Goal: Task Accomplishment & Management: Manage account settings

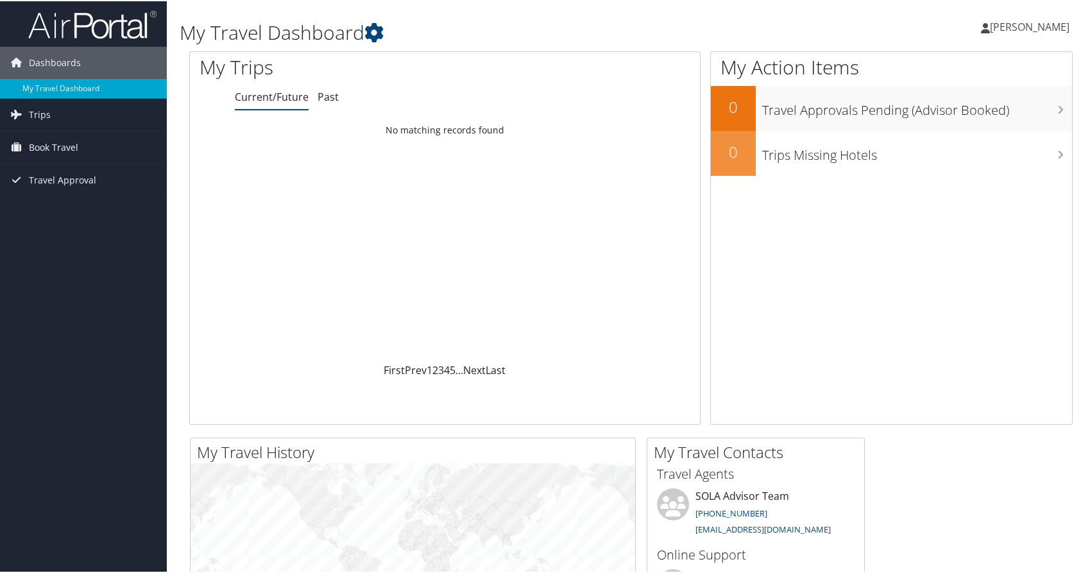
click at [1046, 26] on span "[PERSON_NAME]" at bounding box center [1030, 26] width 80 height 14
click at [972, 119] on link "View Travel Profile" at bounding box center [995, 114] width 143 height 22
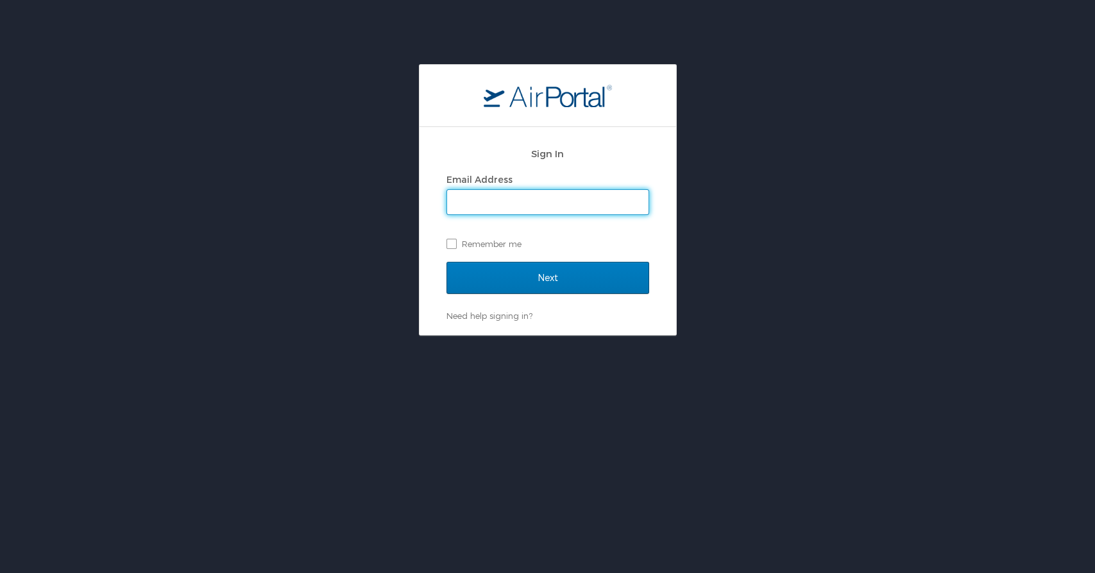
type input "tim.gilmore@lsuhs.edu"
click at [451, 244] on label "Remember me" at bounding box center [547, 243] width 203 height 19
click at [451, 244] on input "Remember me" at bounding box center [450, 243] width 8 height 8
checkbox input "true"
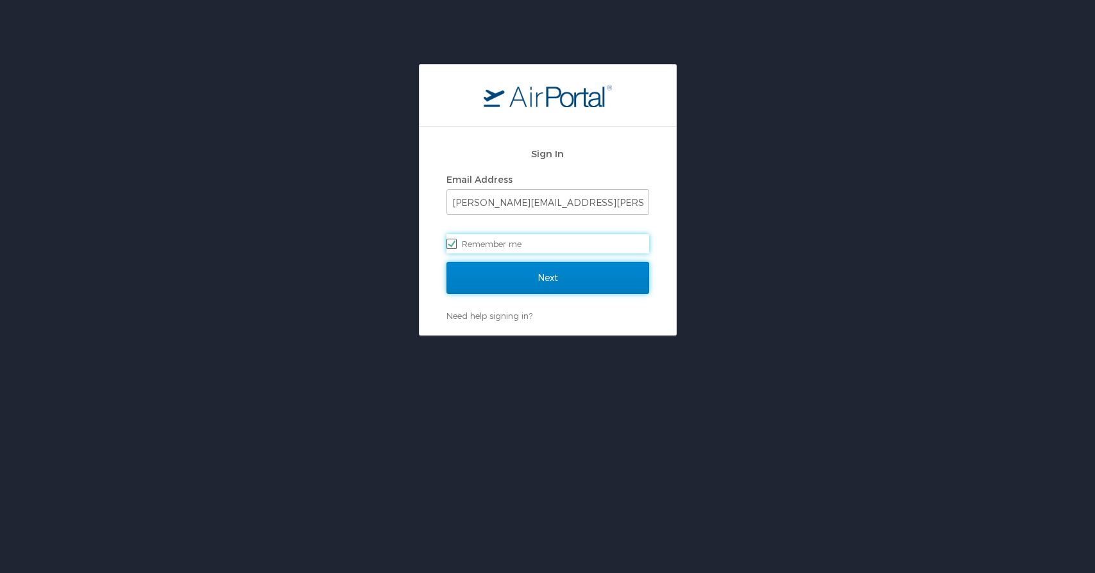
click at [493, 275] on input "Next" at bounding box center [547, 278] width 203 height 32
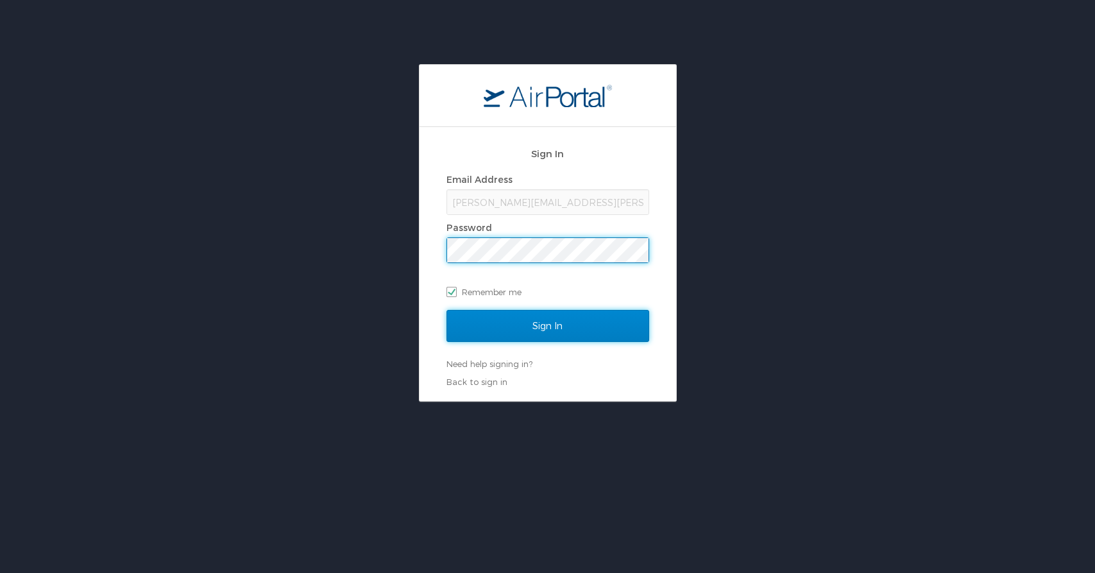
click at [480, 331] on input "Sign In" at bounding box center [547, 326] width 203 height 32
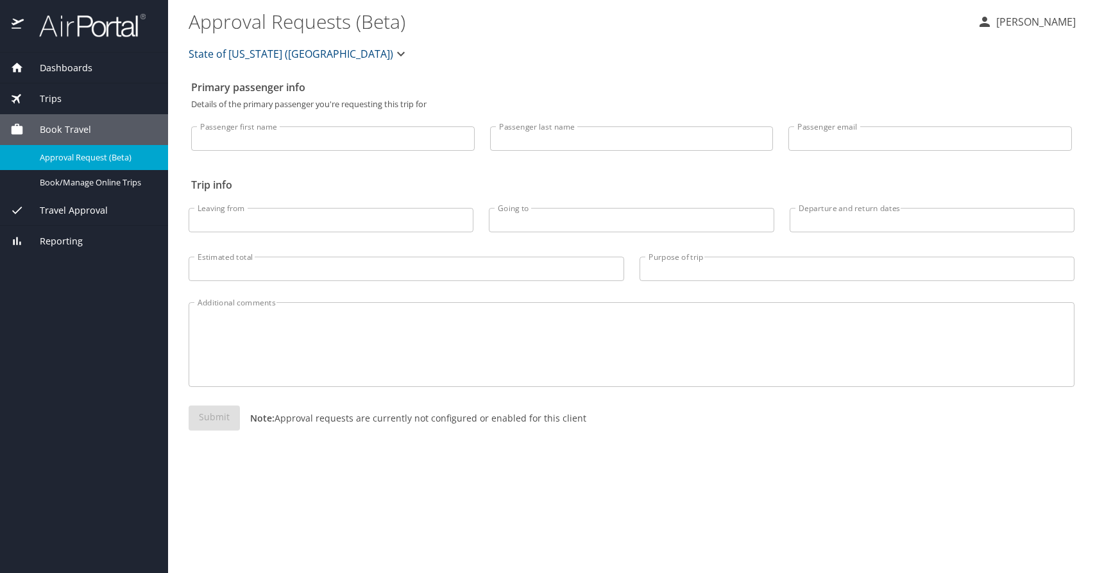
click at [1006, 22] on p "[PERSON_NAME]" at bounding box center [1033, 21] width 83 height 15
click at [1001, 45] on li "My settings" at bounding box center [1021, 49] width 131 height 23
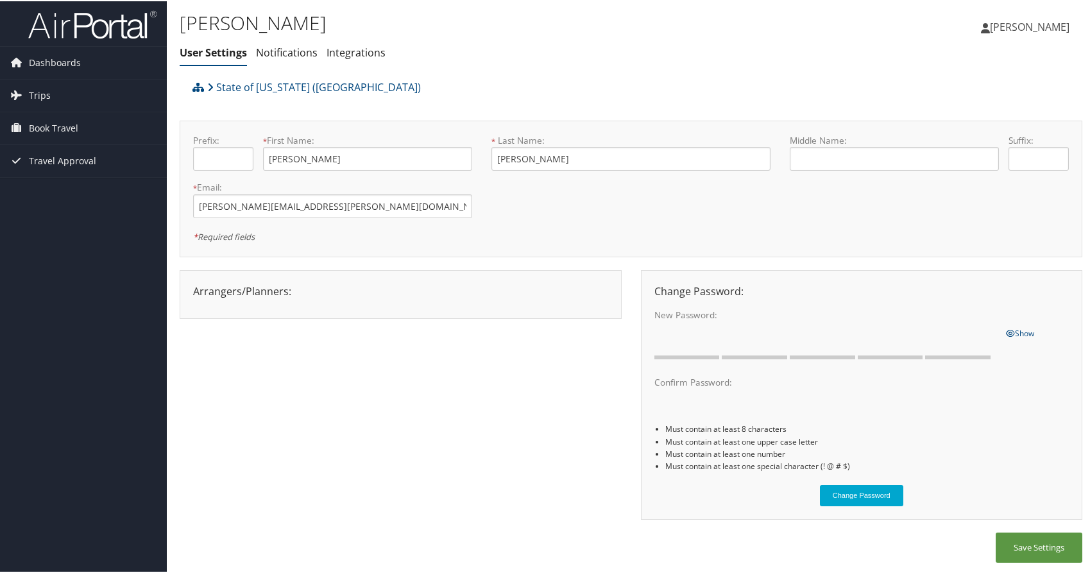
click at [1038, 22] on span "[PERSON_NAME]" at bounding box center [1030, 26] width 80 height 14
click at [972, 118] on link "View Travel Profile" at bounding box center [995, 114] width 143 height 22
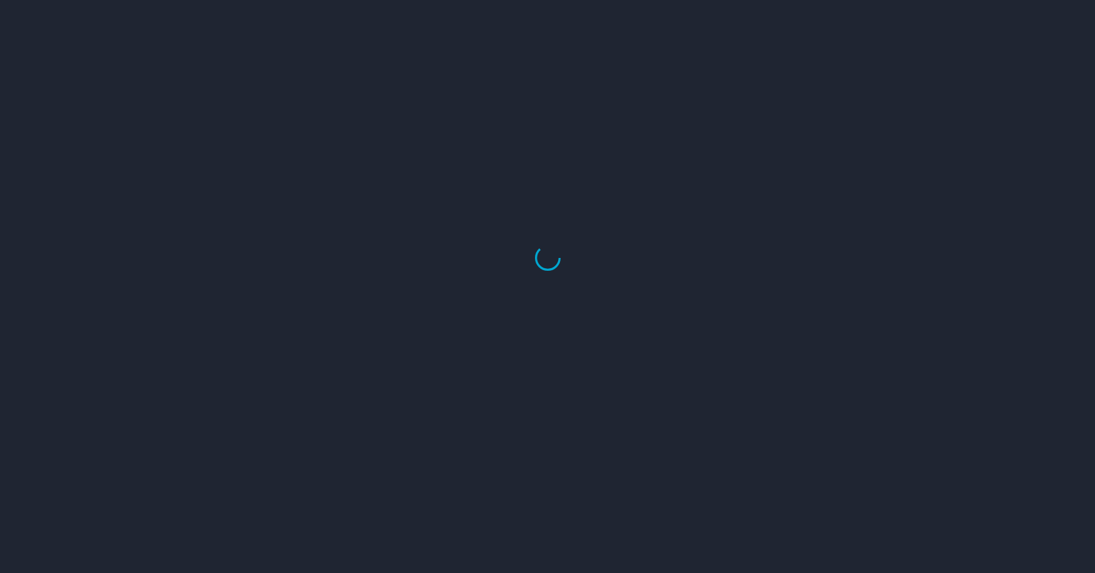
select select "US"
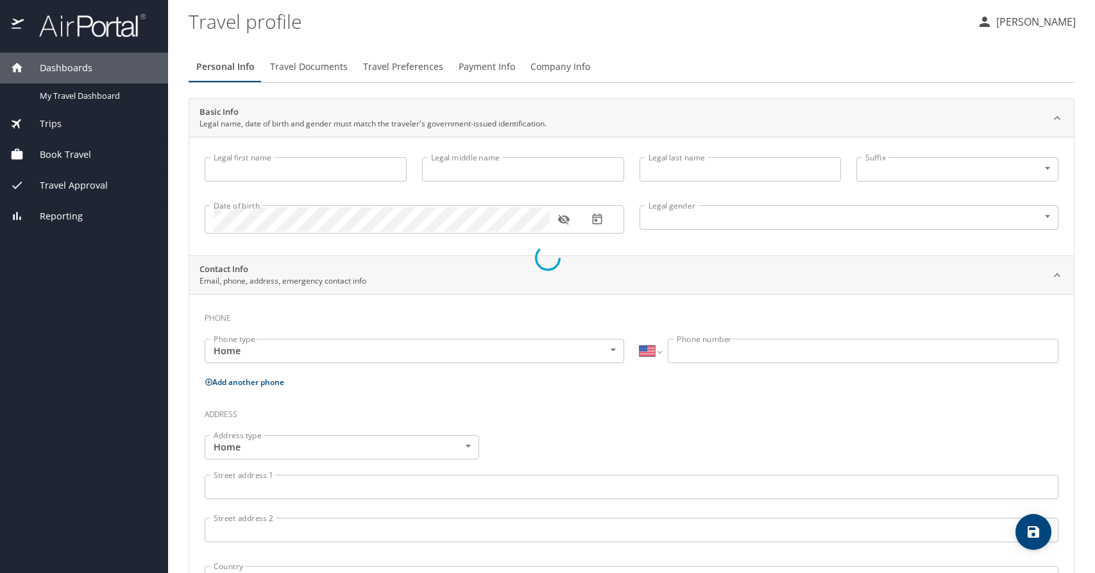
type input "[PERSON_NAME]"
type input "[DEMOGRAPHIC_DATA]"
select select "US"
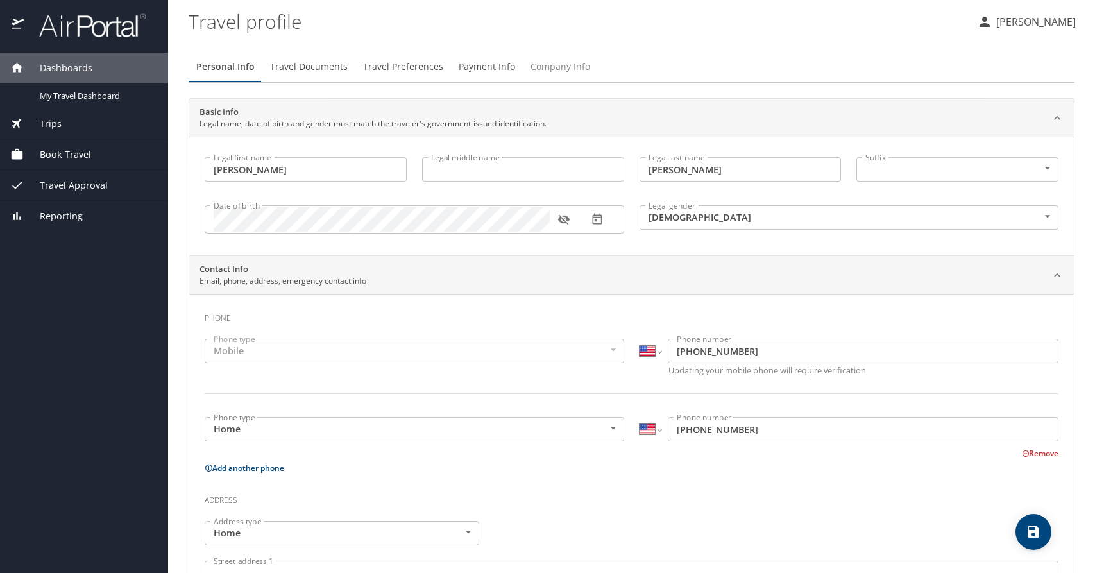
click at [555, 66] on span "Company Info" at bounding box center [560, 67] width 60 height 16
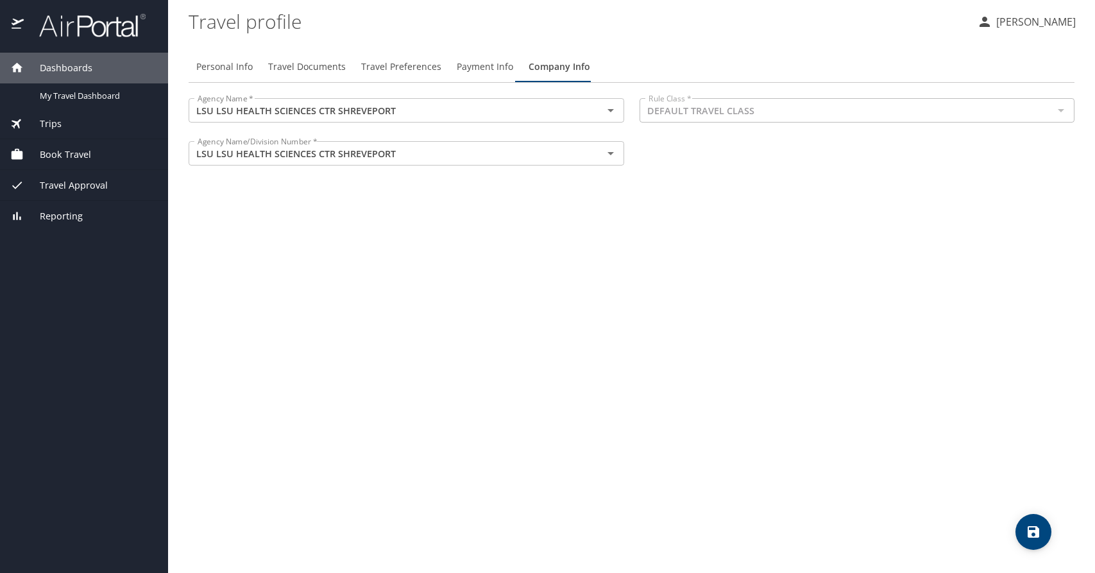
click at [78, 151] on span "Book Travel" at bounding box center [57, 155] width 67 height 14
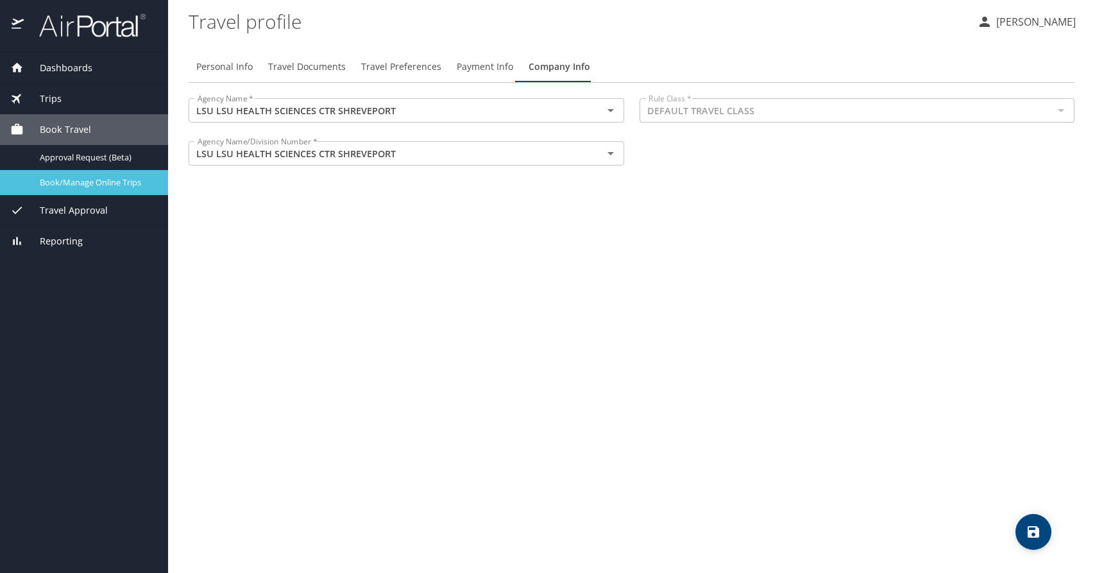
click at [78, 175] on div "Book/Manage Online Trips" at bounding box center [84, 182] width 148 height 15
